Goal: Navigation & Orientation: Find specific page/section

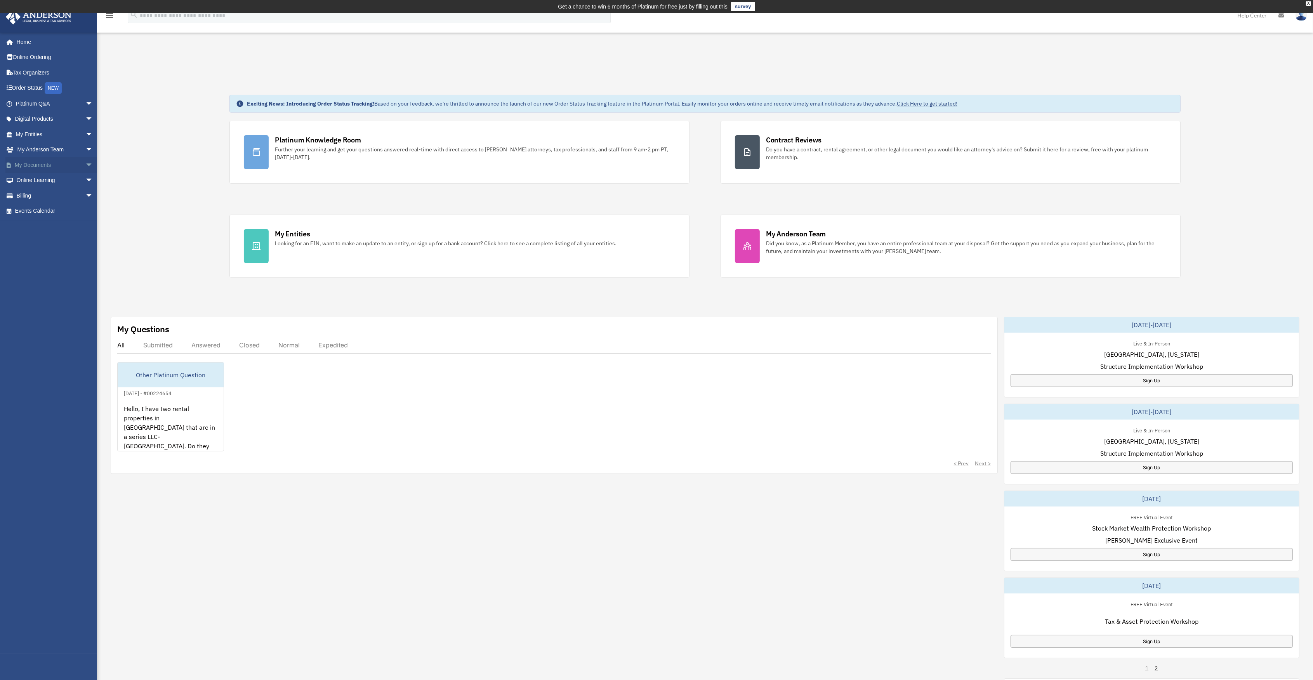
click at [35, 164] on link "My Documents arrow_drop_down" at bounding box center [54, 165] width 99 height 16
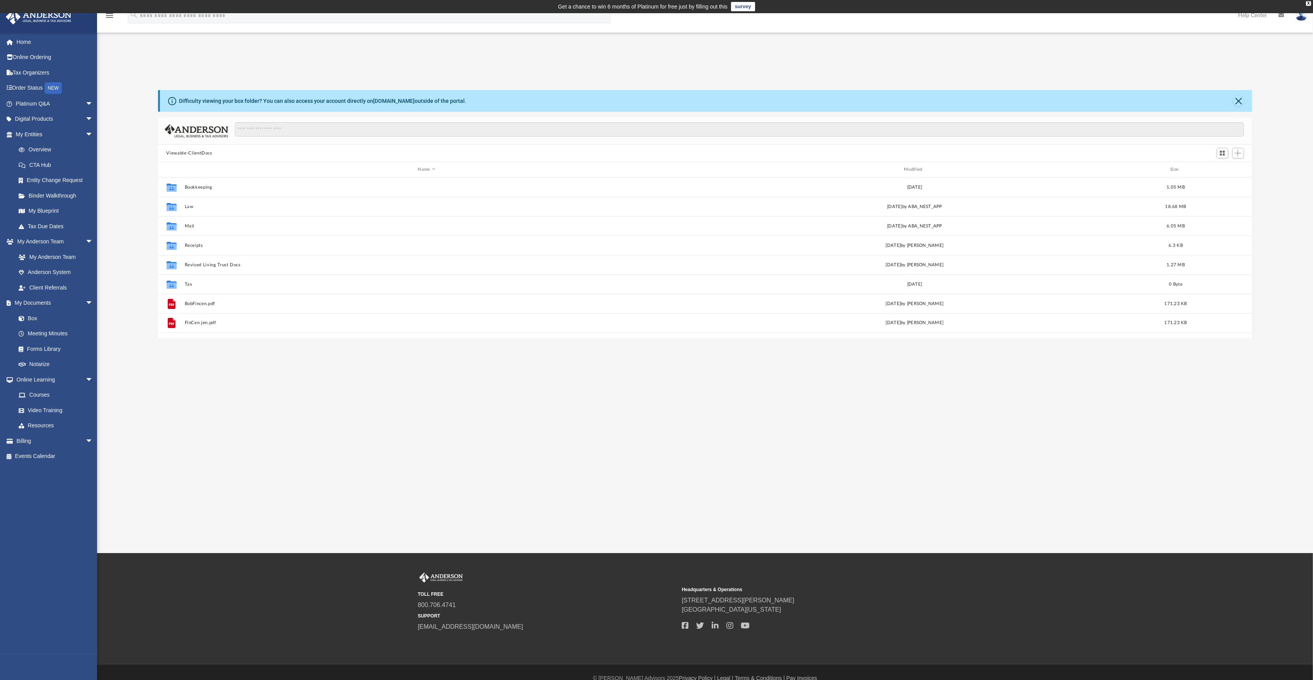
scroll to position [168, 1086]
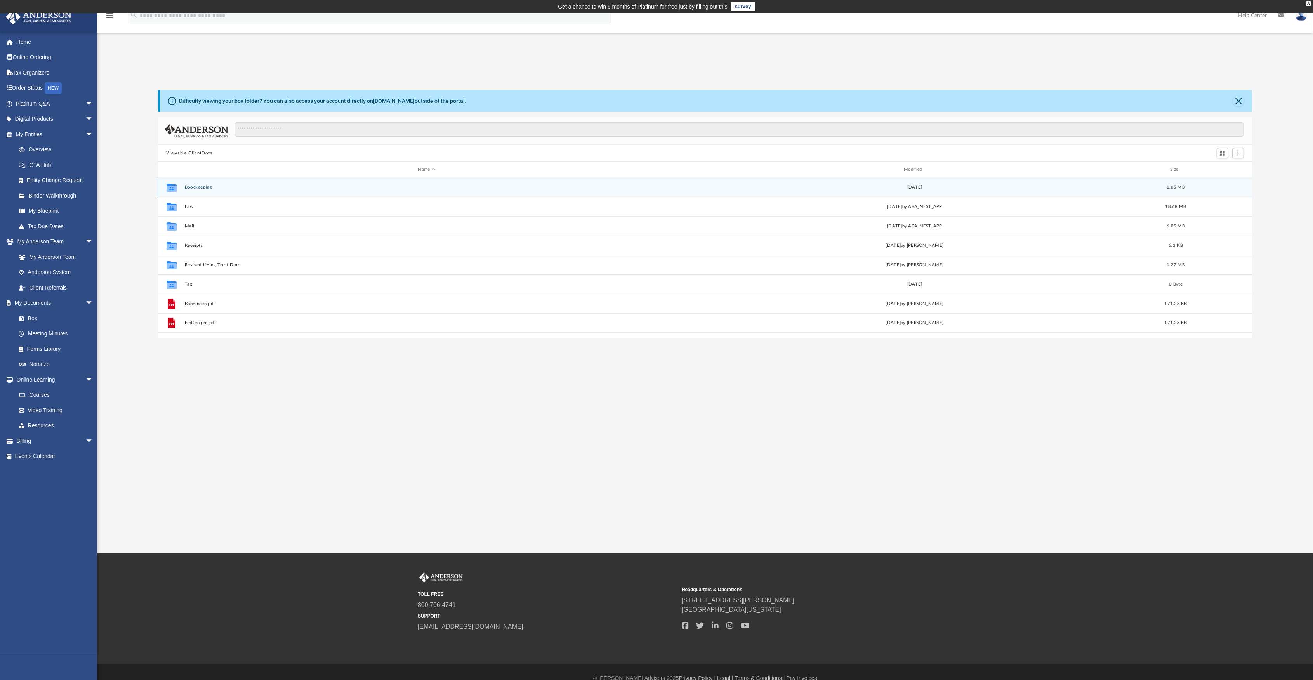
click at [913, 186] on div "Tue Sep 27 2022" at bounding box center [914, 187] width 484 height 7
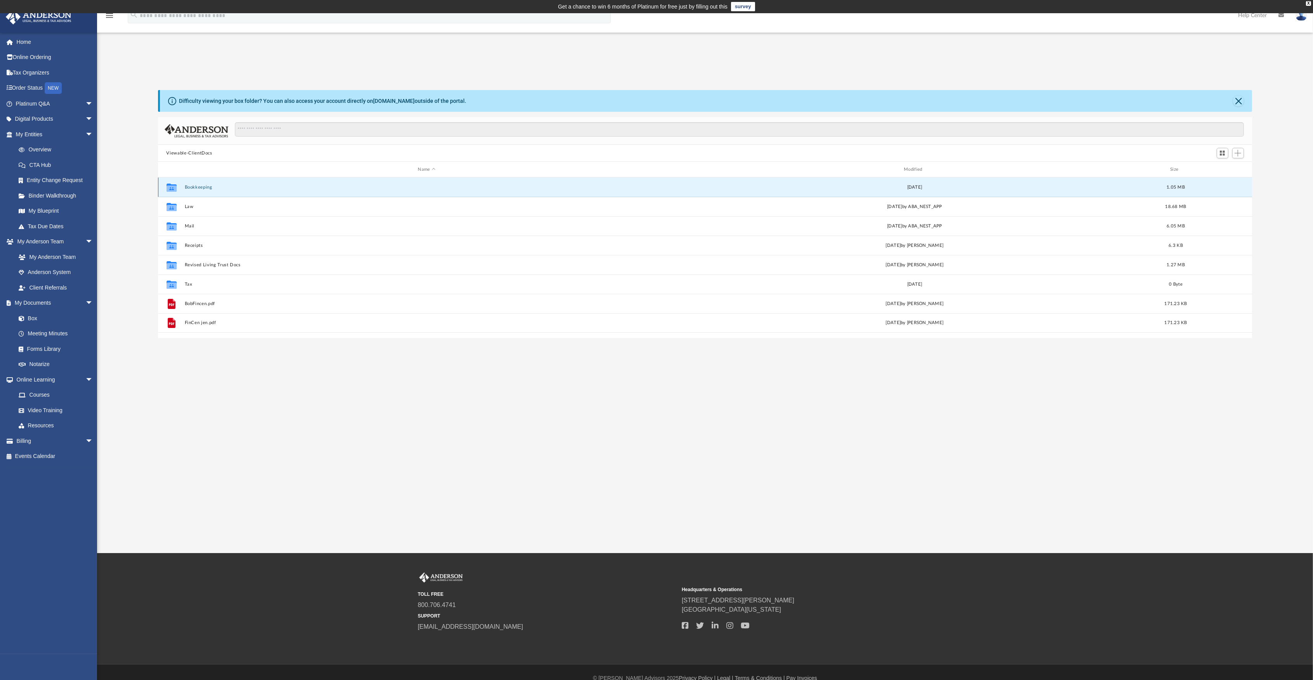
click at [186, 187] on button "Bookkeeping" at bounding box center [426, 187] width 484 height 5
click at [198, 187] on button "Supporting Documents" at bounding box center [426, 186] width 484 height 5
click at [222, 185] on button "Lehman Title & Escrow, LLC.pdf" at bounding box center [426, 187] width 484 height 5
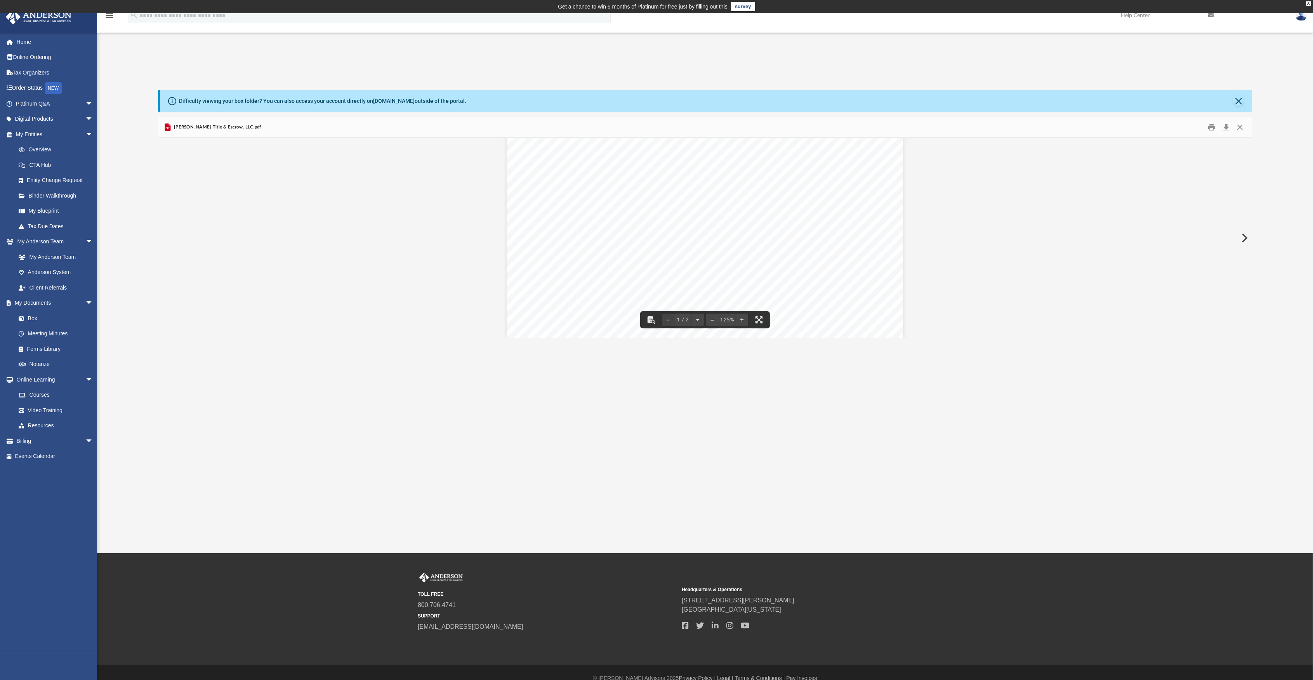
scroll to position [0, 0]
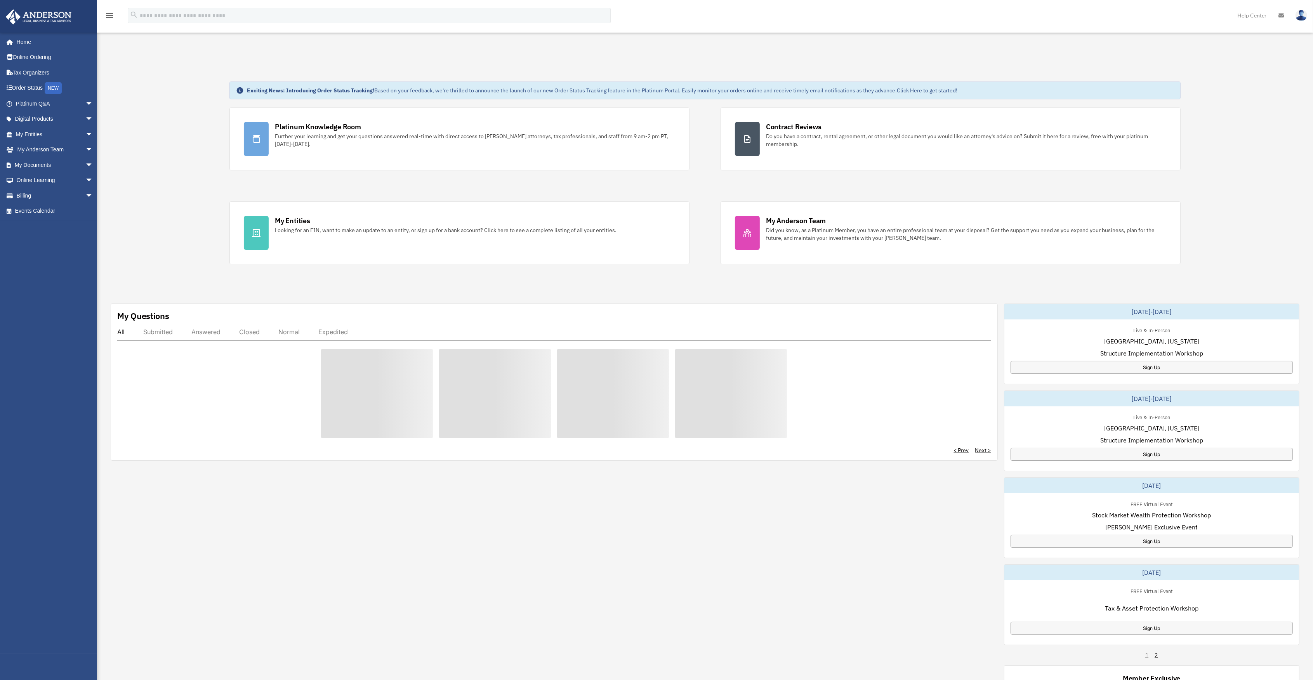
drag, startPoint x: 0, startPoint y: 0, endPoint x: 1238, endPoint y: 125, distance: 1244.7
click at [1238, 125] on div "Exciting News: Introducing Order Status Tracking! Based on your feedback, we're…" at bounding box center [704, 402] width 1227 height 680
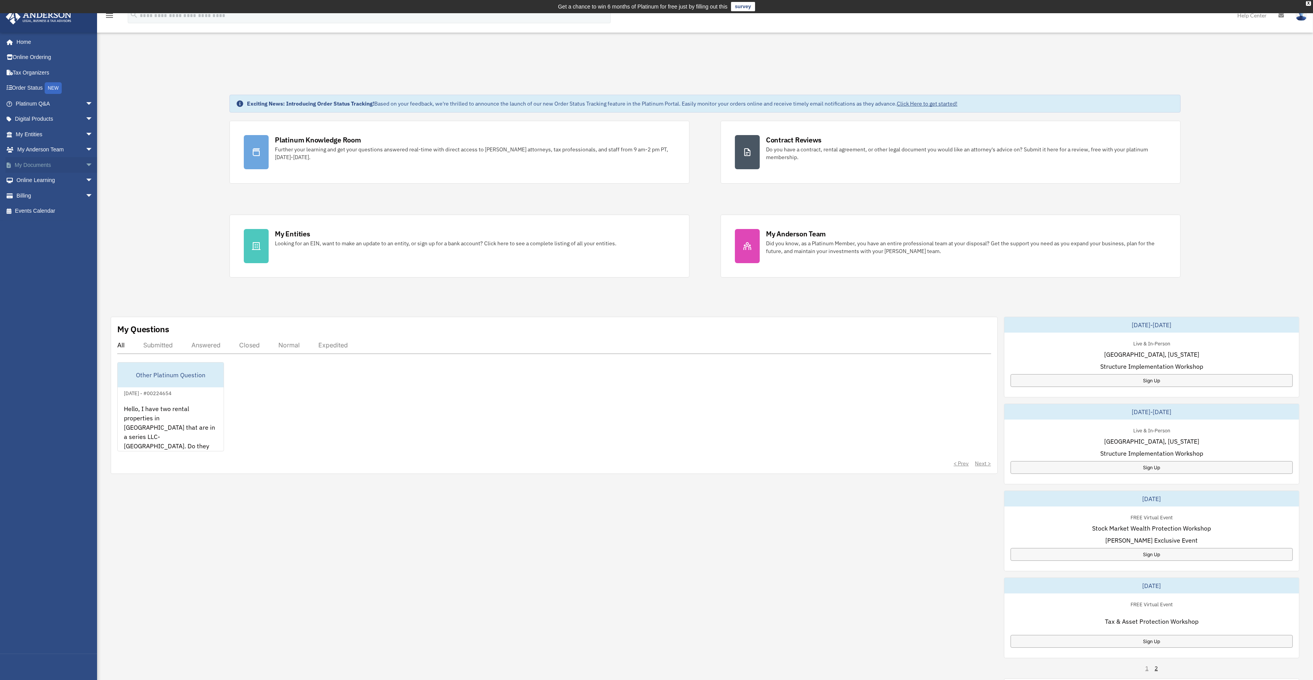
click at [41, 165] on link "My Documents arrow_drop_down" at bounding box center [54, 165] width 99 height 16
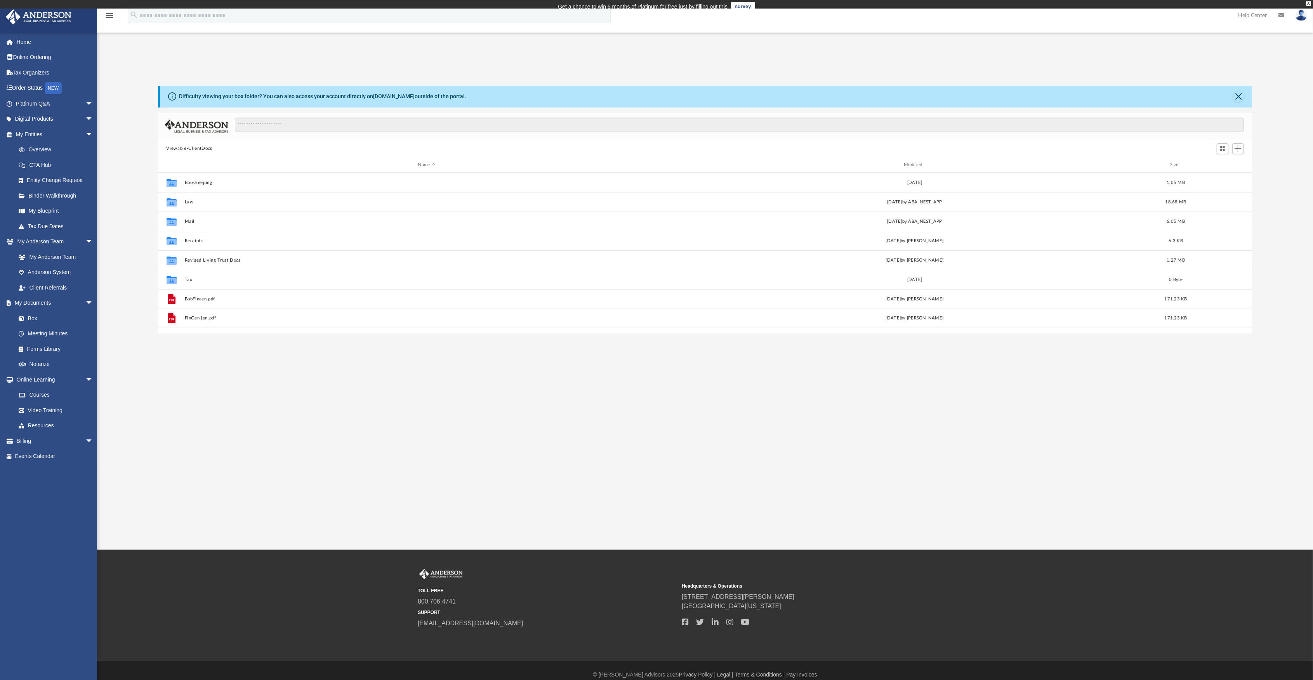
scroll to position [168, 1086]
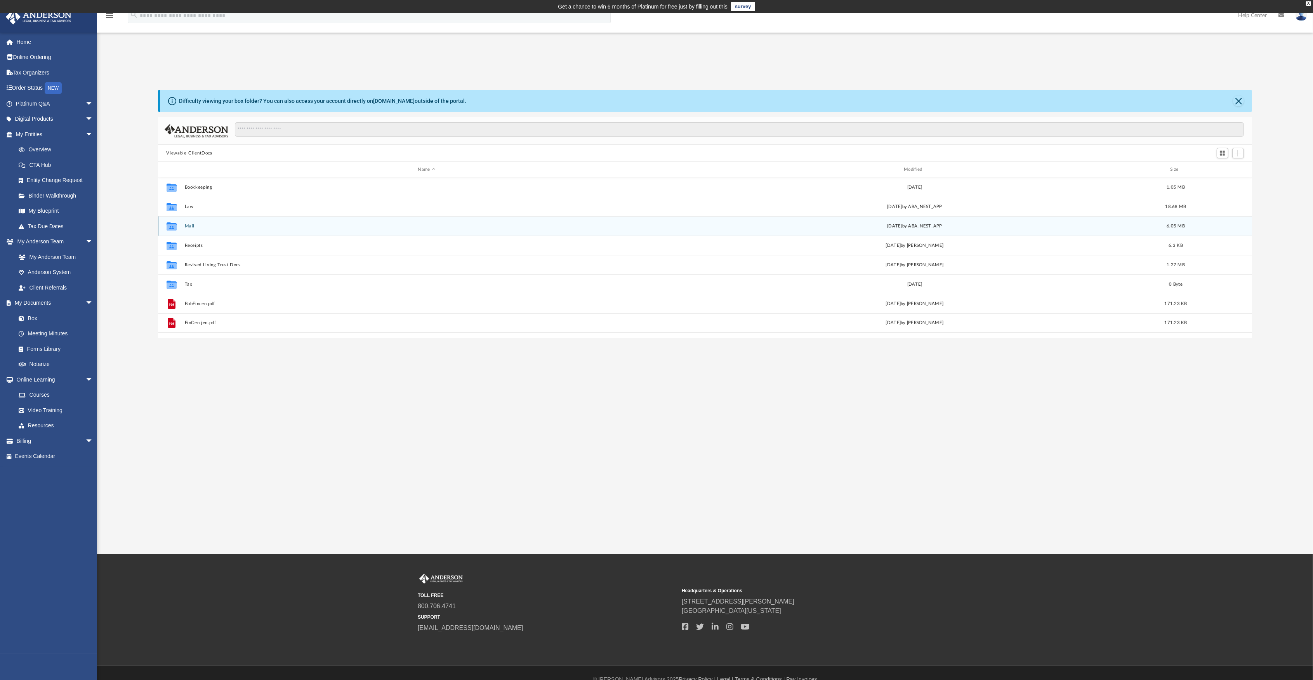
click at [942, 227] on div "Wed Nov 6 2024 by ABA_NEST_APP" at bounding box center [914, 226] width 484 height 7
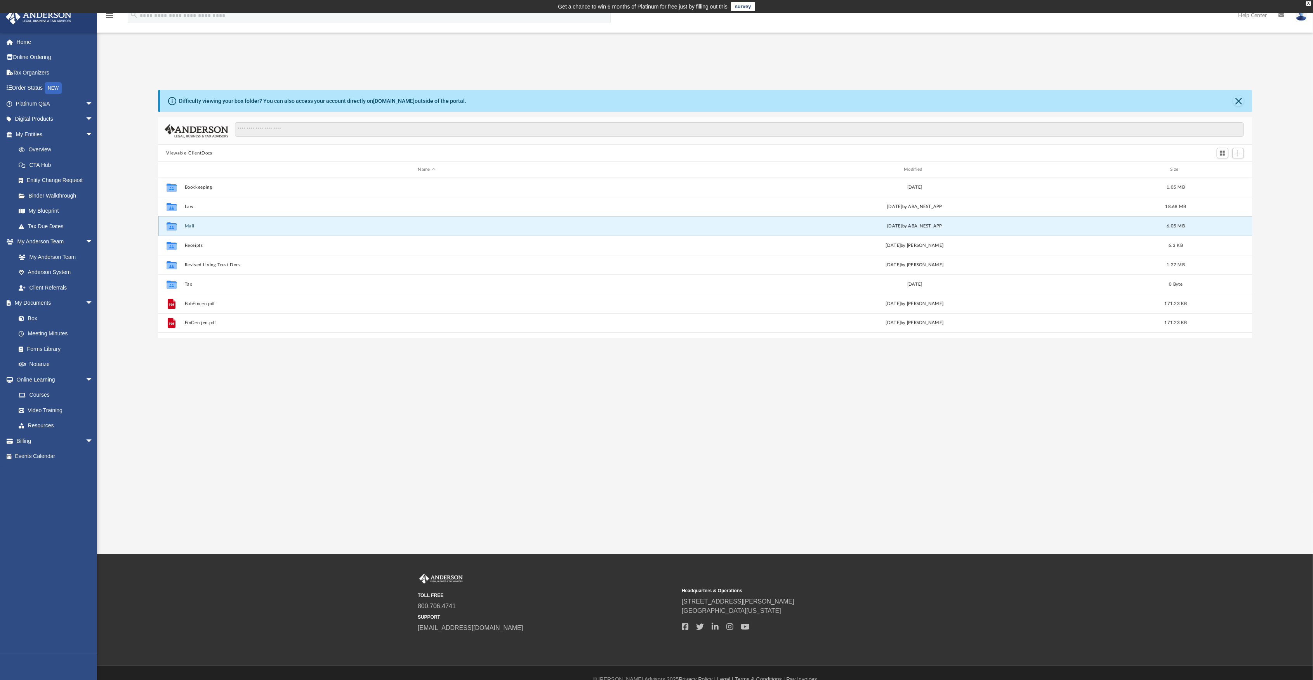
click at [184, 226] on div "Collaborated Folder Mail Wed Nov 6 2024 by ABA_NEST_APP 6.05 MB" at bounding box center [705, 225] width 1094 height 19
click at [172, 227] on icon "grid" at bounding box center [171, 226] width 10 height 8
click at [929, 210] on div "Collaborated Folder Law Wed Apr 9 2025 by ABA_NEST_APP 18.68 MB" at bounding box center [705, 206] width 1094 height 19
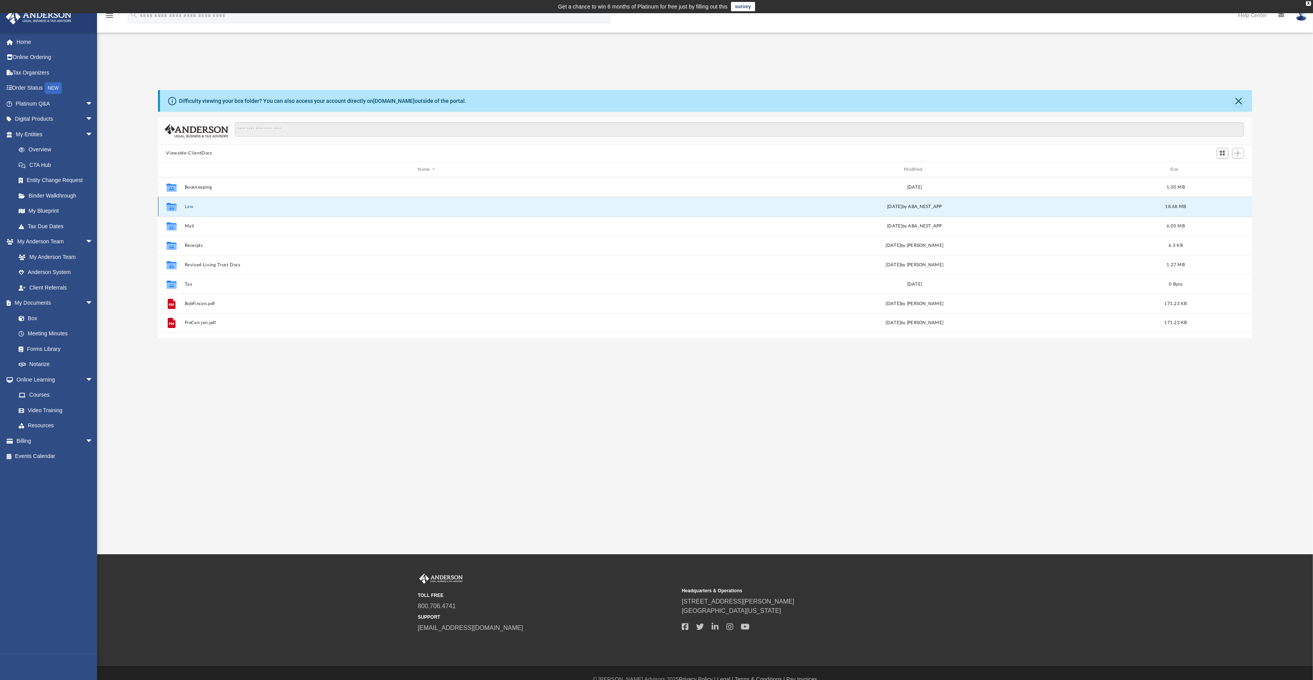
click at [191, 208] on button "Law" at bounding box center [426, 206] width 484 height 5
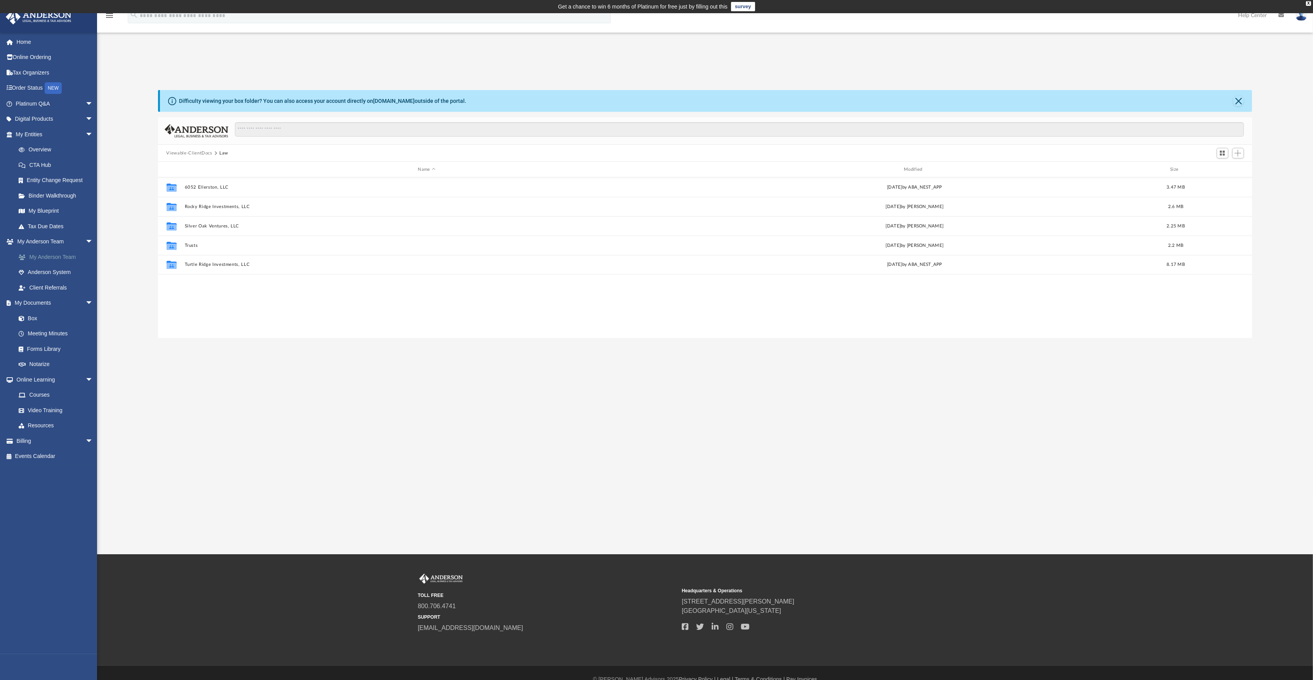
click at [40, 257] on link "My Anderson Team" at bounding box center [58, 257] width 94 height 16
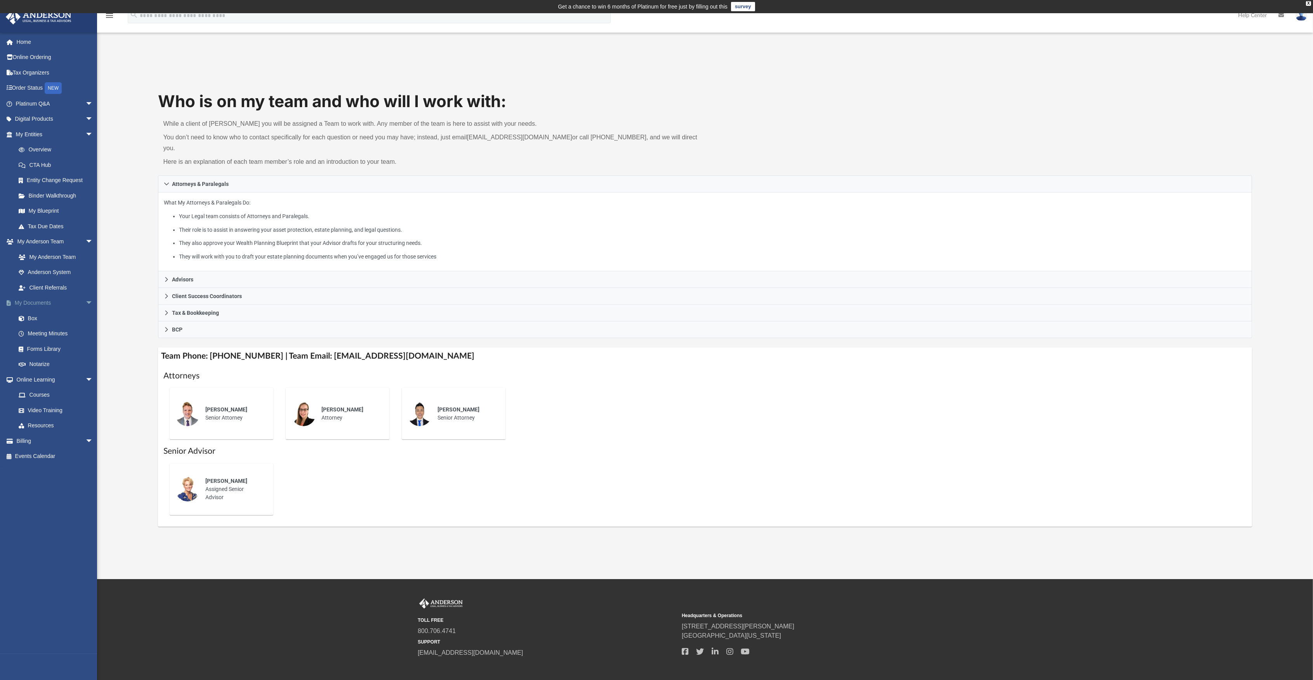
click at [34, 304] on link "My Documents arrow_drop_down" at bounding box center [54, 303] width 99 height 16
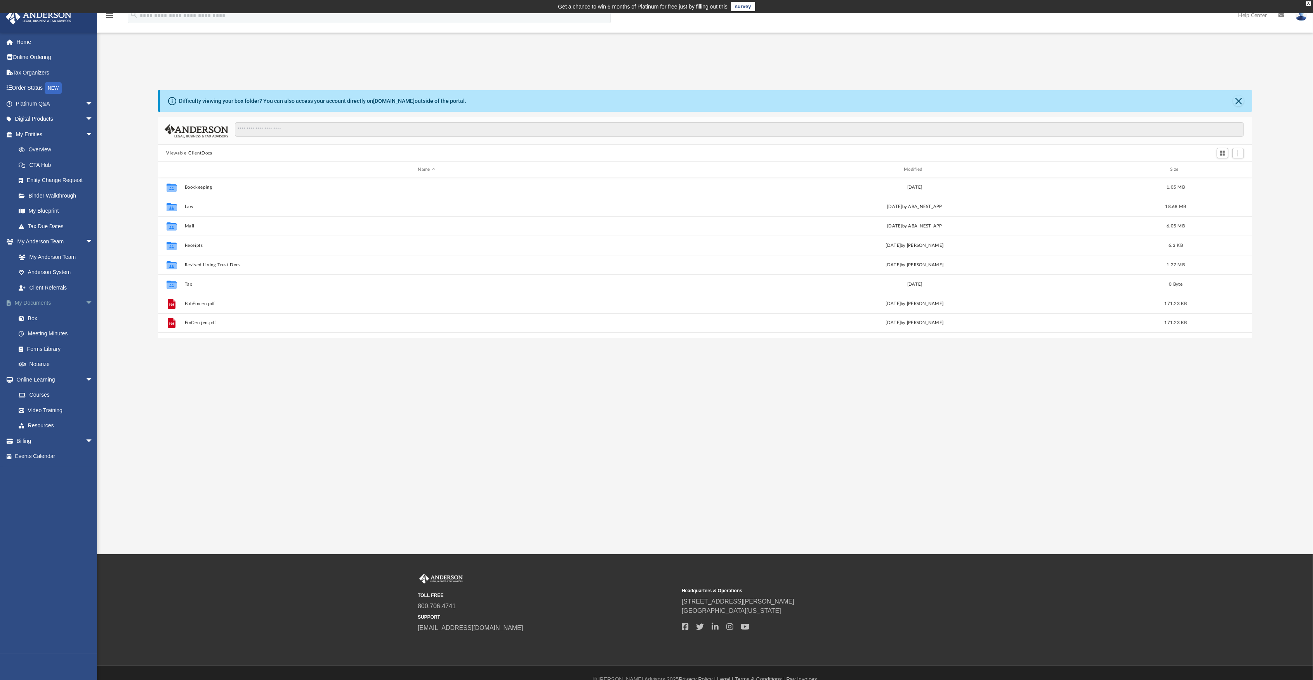
scroll to position [168, 1086]
click at [33, 211] on link "My Blueprint" at bounding box center [58, 211] width 94 height 16
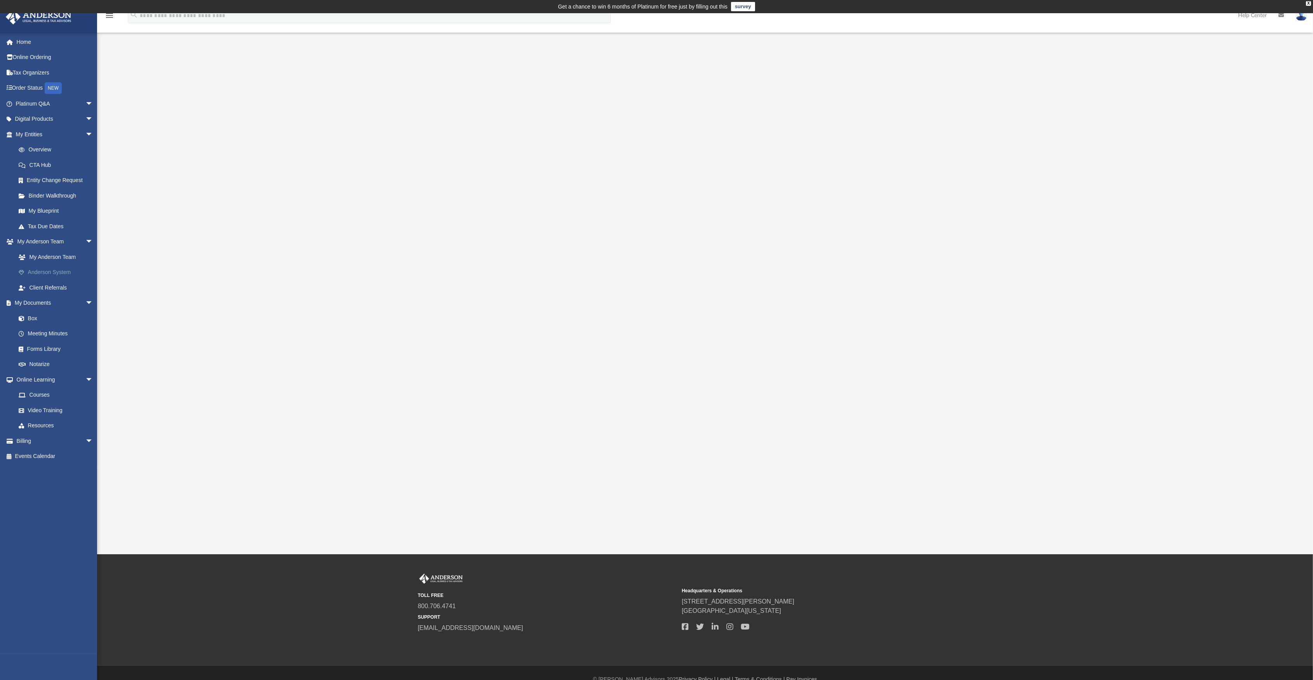
click at [54, 270] on link "Anderson System" at bounding box center [58, 273] width 94 height 16
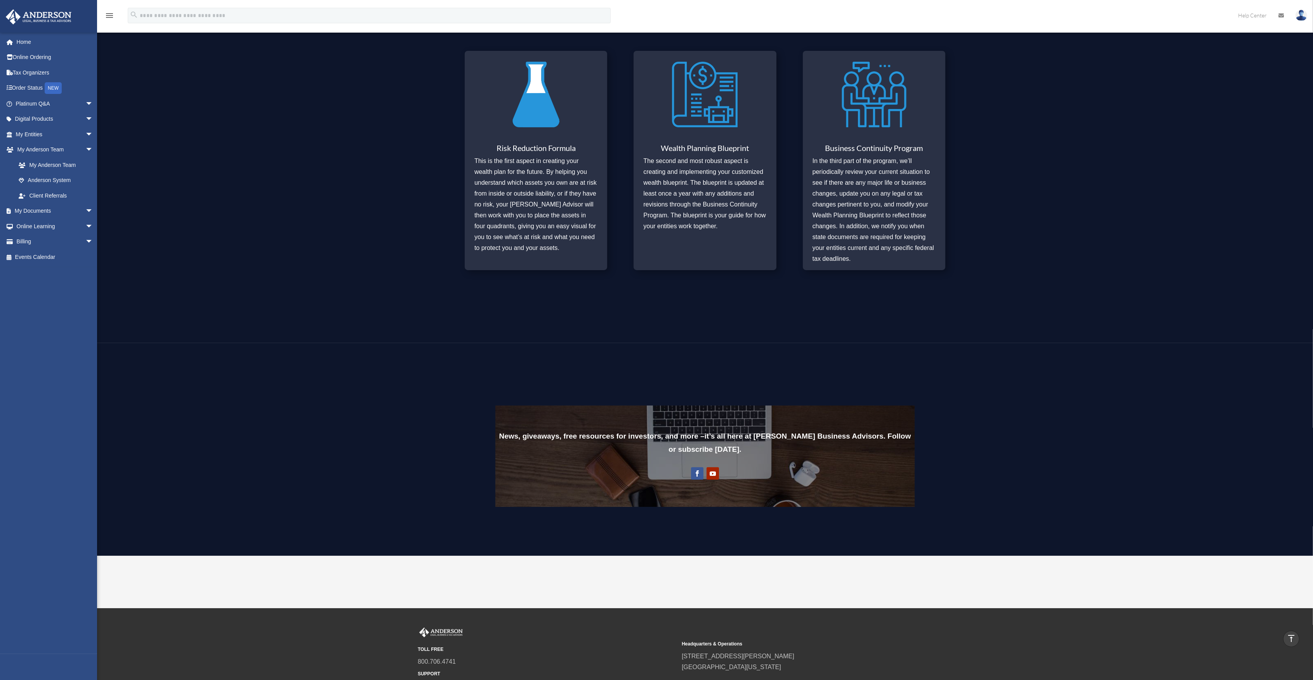
scroll to position [534, 0]
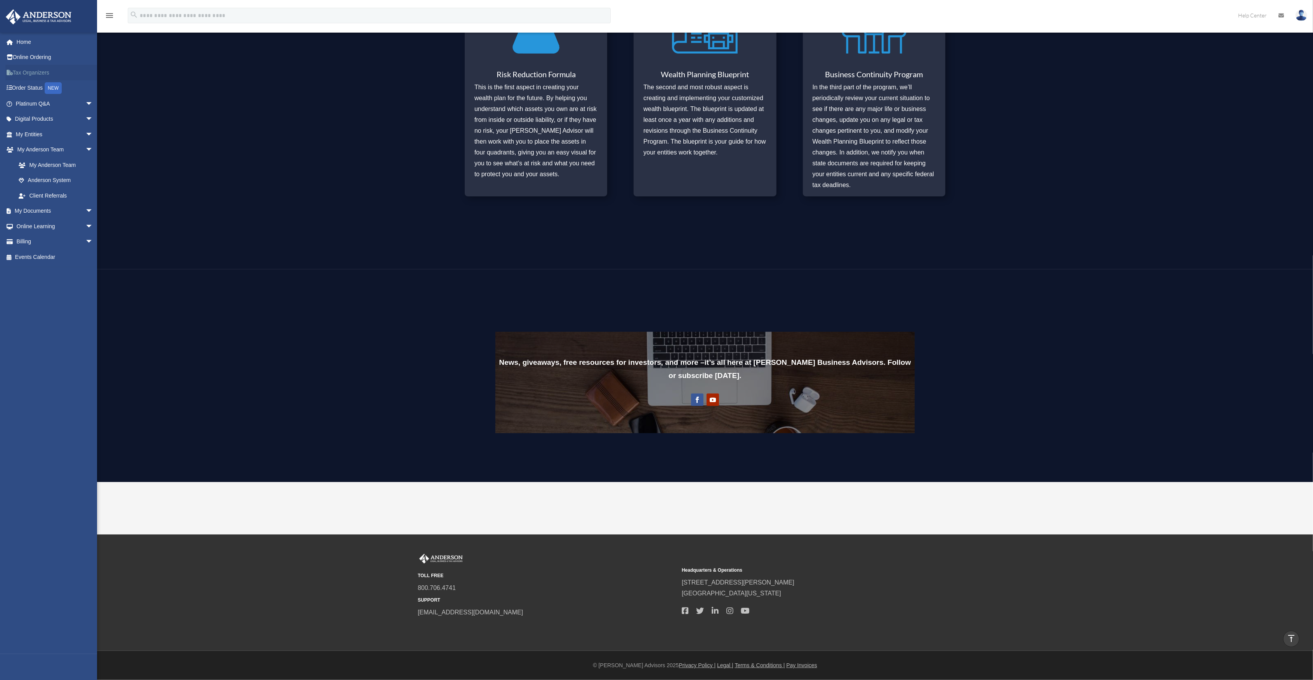
click at [20, 73] on link "Tax Organizers" at bounding box center [54, 73] width 99 height 16
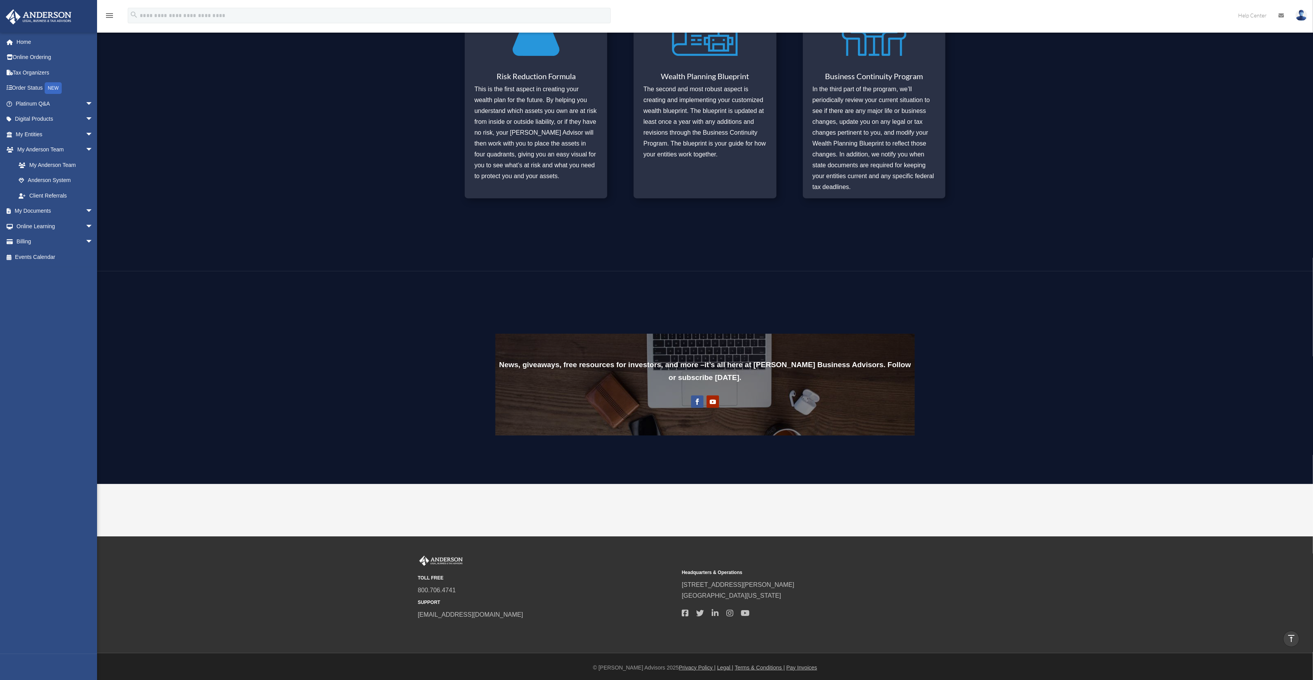
scroll to position [534, 0]
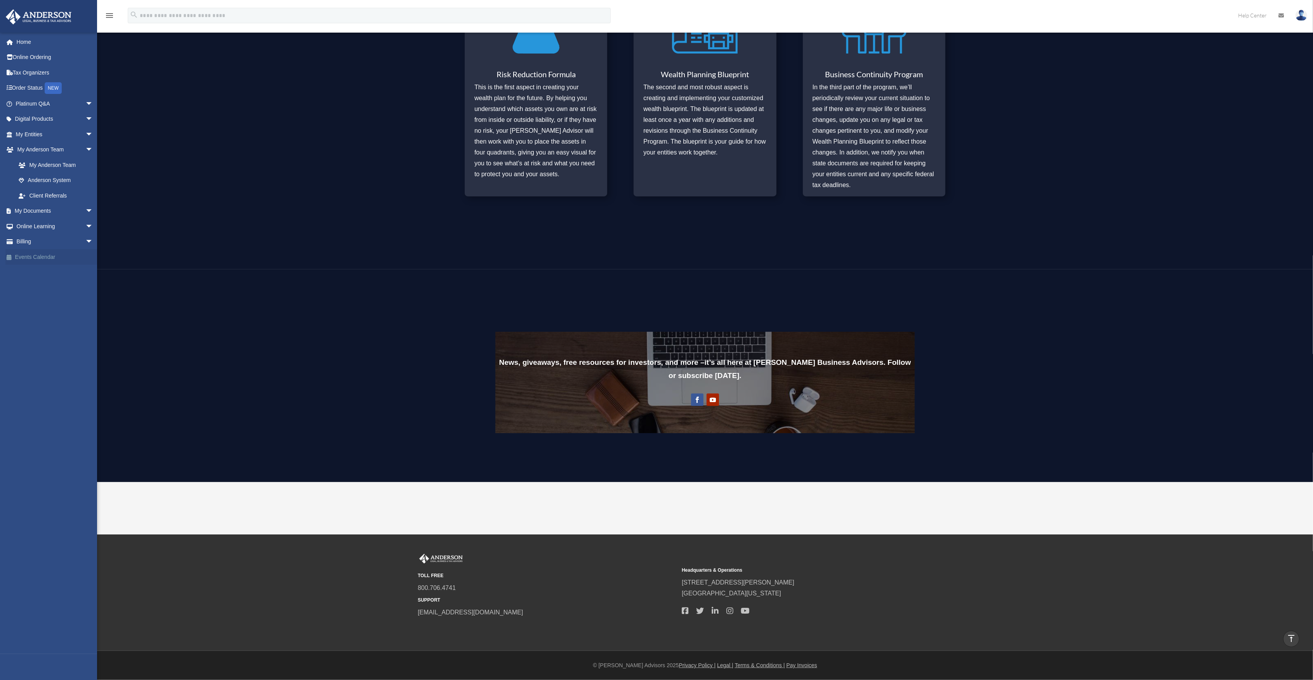
click at [43, 255] on link "Events Calendar" at bounding box center [54, 257] width 99 height 16
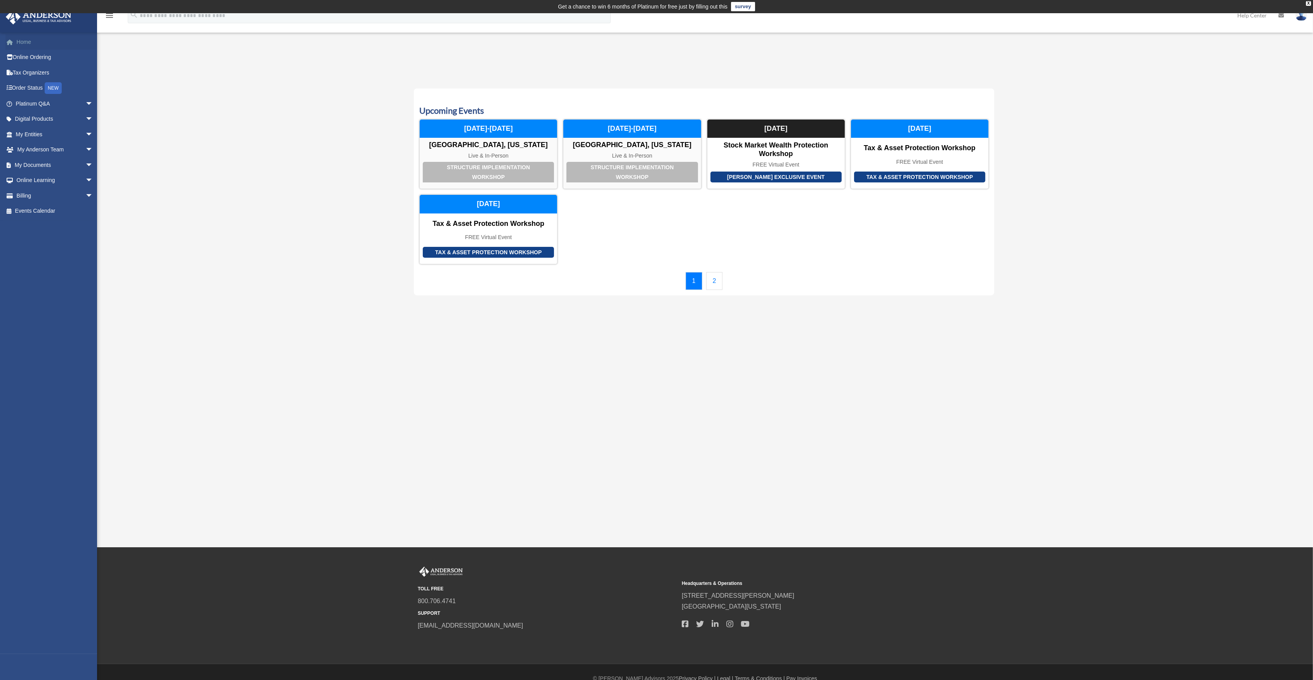
click at [24, 40] on link "Home" at bounding box center [54, 42] width 99 height 16
